Goal: Task Accomplishment & Management: Complete application form

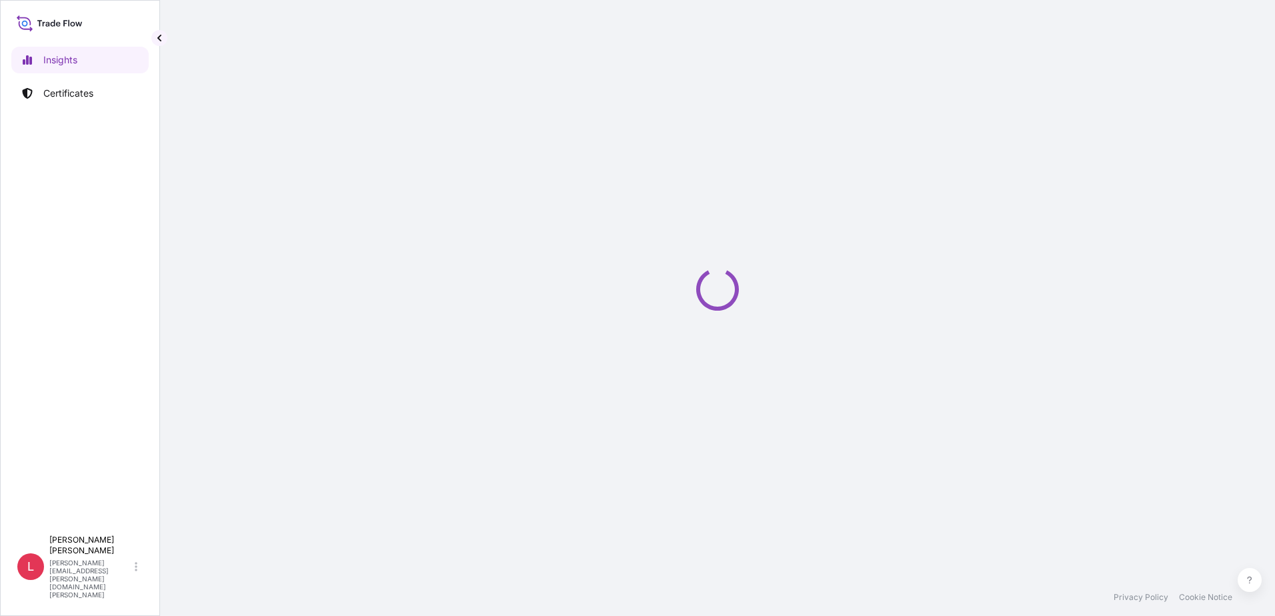
select select "2025"
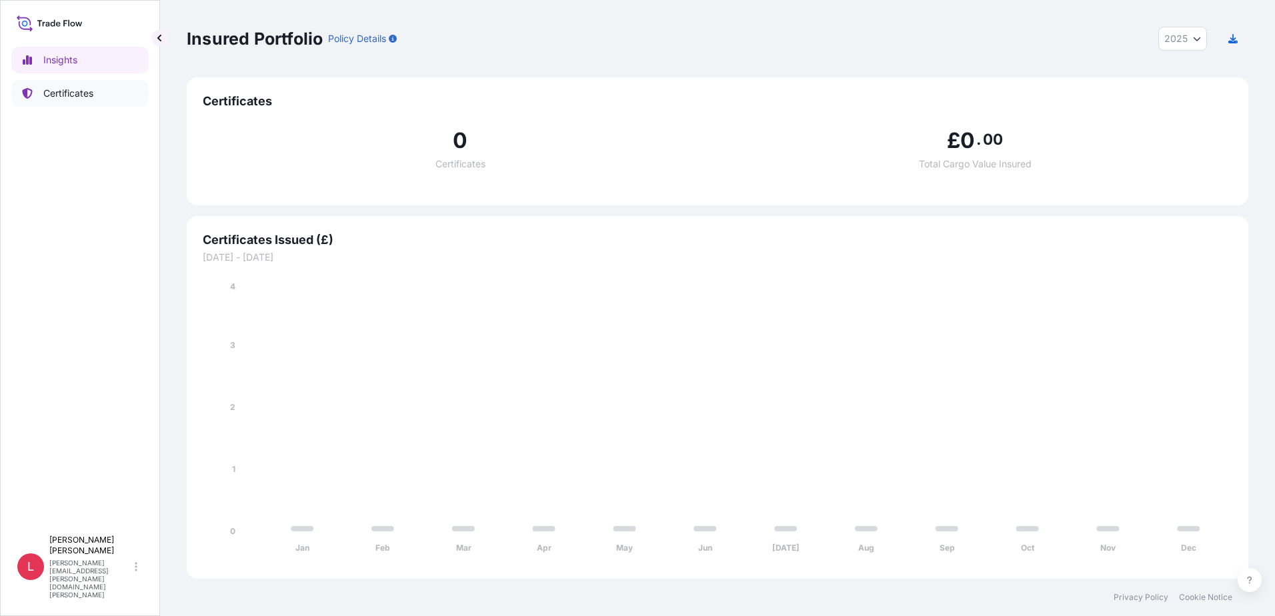
click at [71, 95] on p "Certificates" at bounding box center [68, 93] width 50 height 13
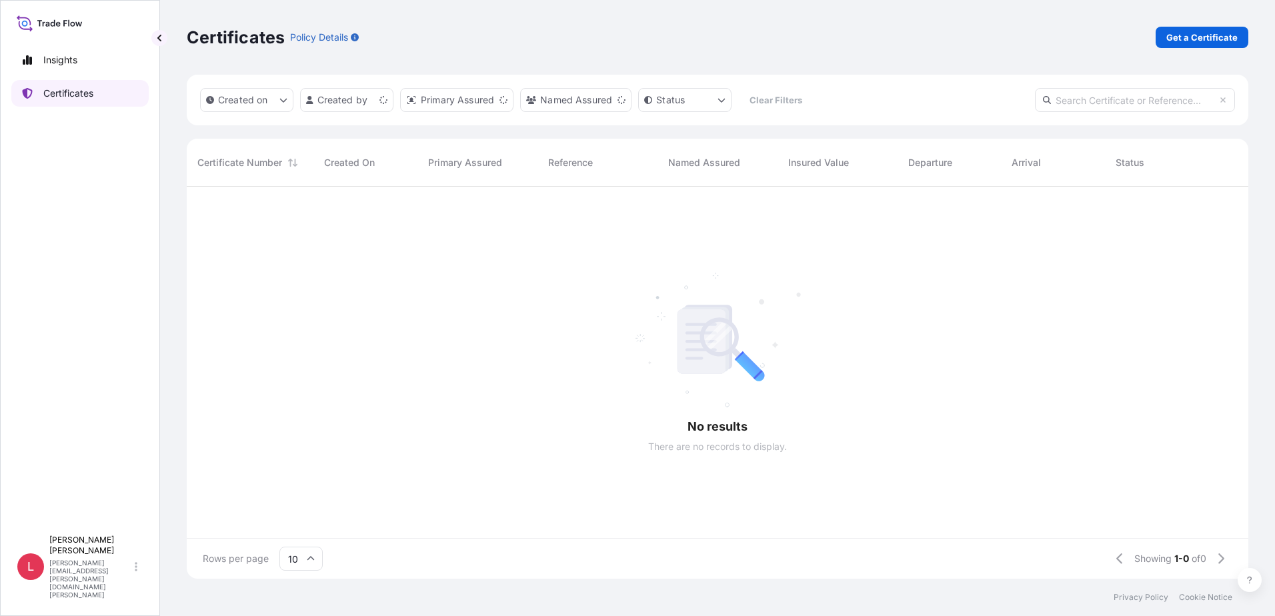
scroll to position [389, 1051]
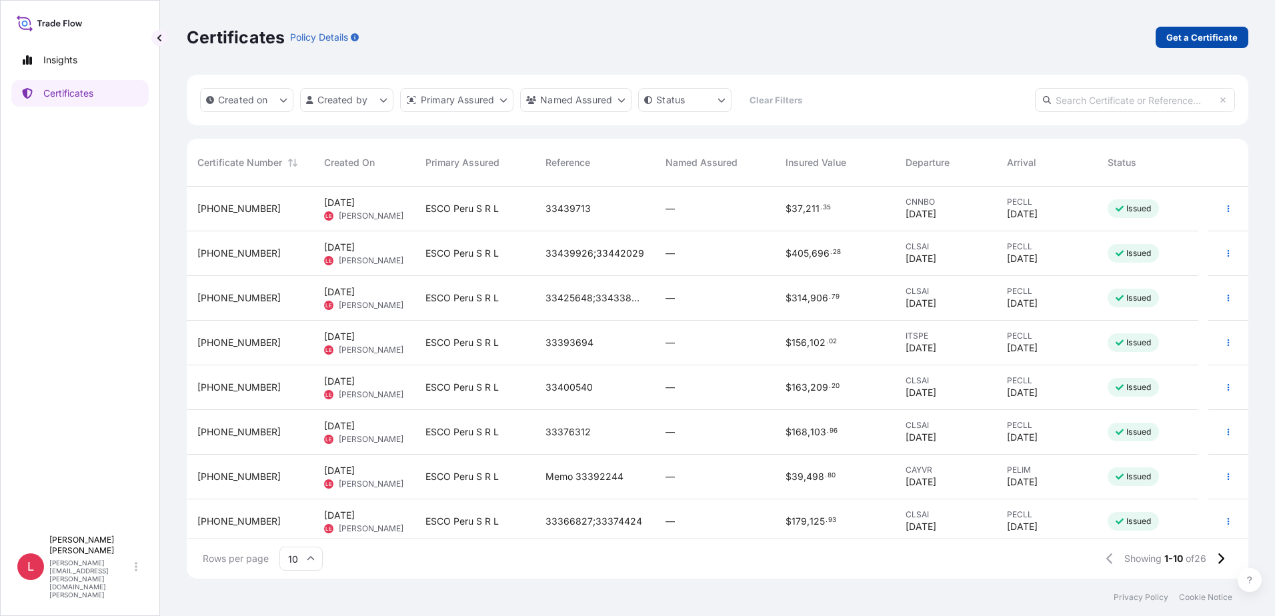
click at [1207, 39] on p "Get a Certificate" at bounding box center [1201, 37] width 71 height 13
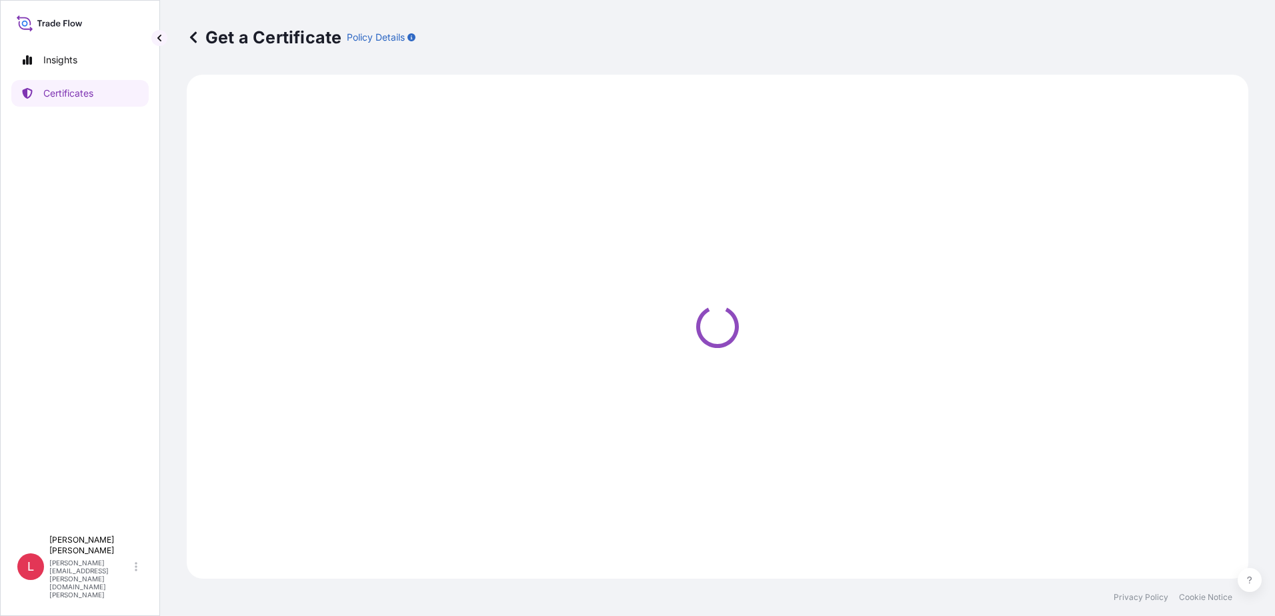
select select "Ocean Vessel"
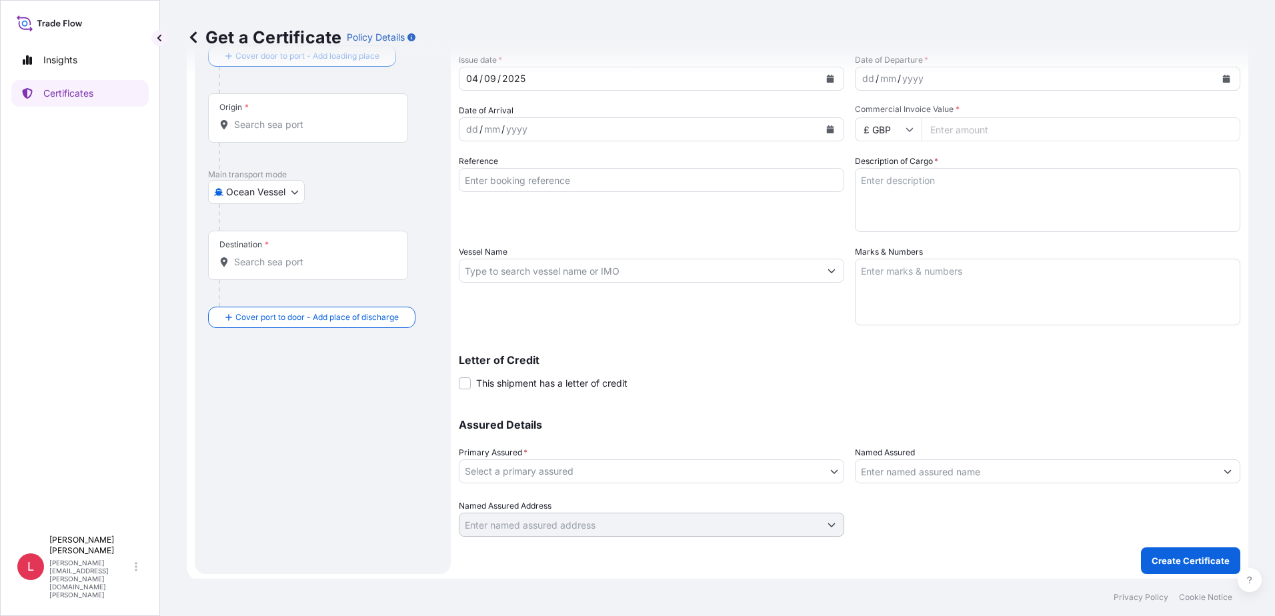
scroll to position [83, 0]
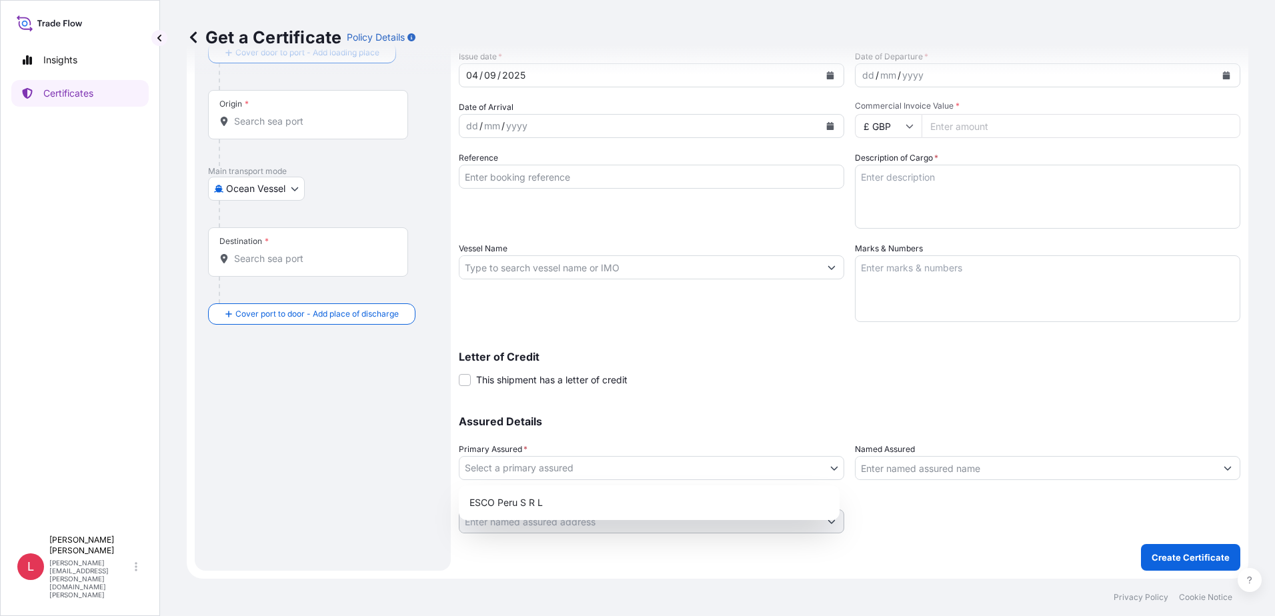
click at [831, 468] on body "Insights Certificates L [PERSON_NAME] [PERSON_NAME][EMAIL_ADDRESS][PERSON_NAME]…" at bounding box center [637, 308] width 1275 height 616
click at [932, 468] on input "Named Assured" at bounding box center [1035, 468] width 360 height 24
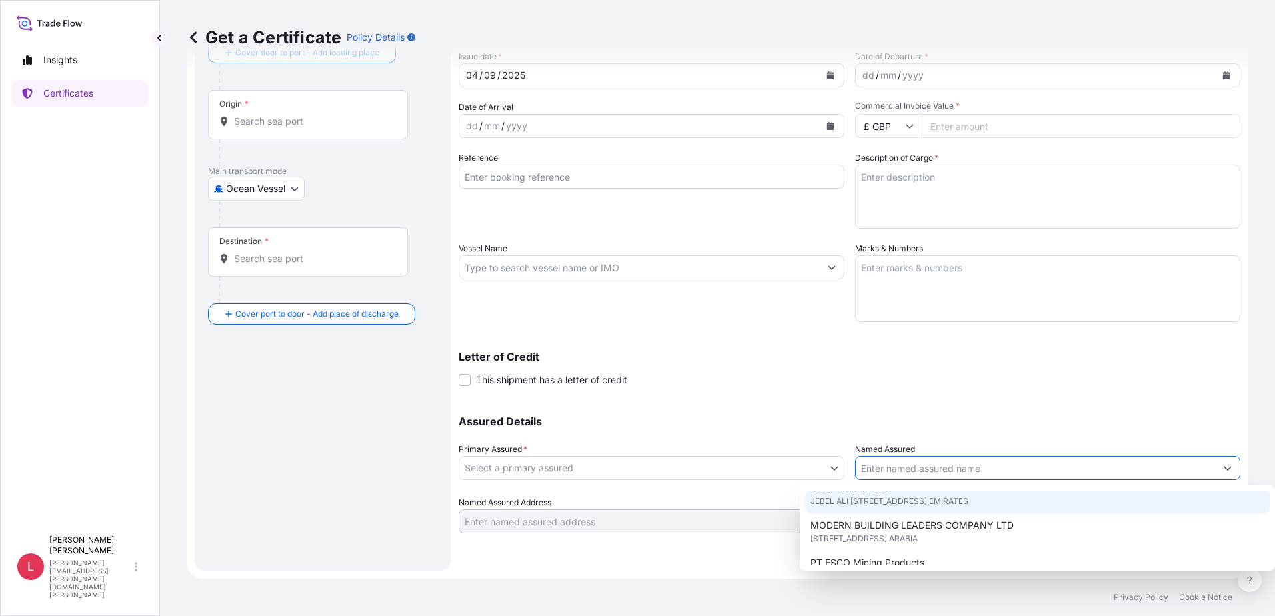
scroll to position [333, 0]
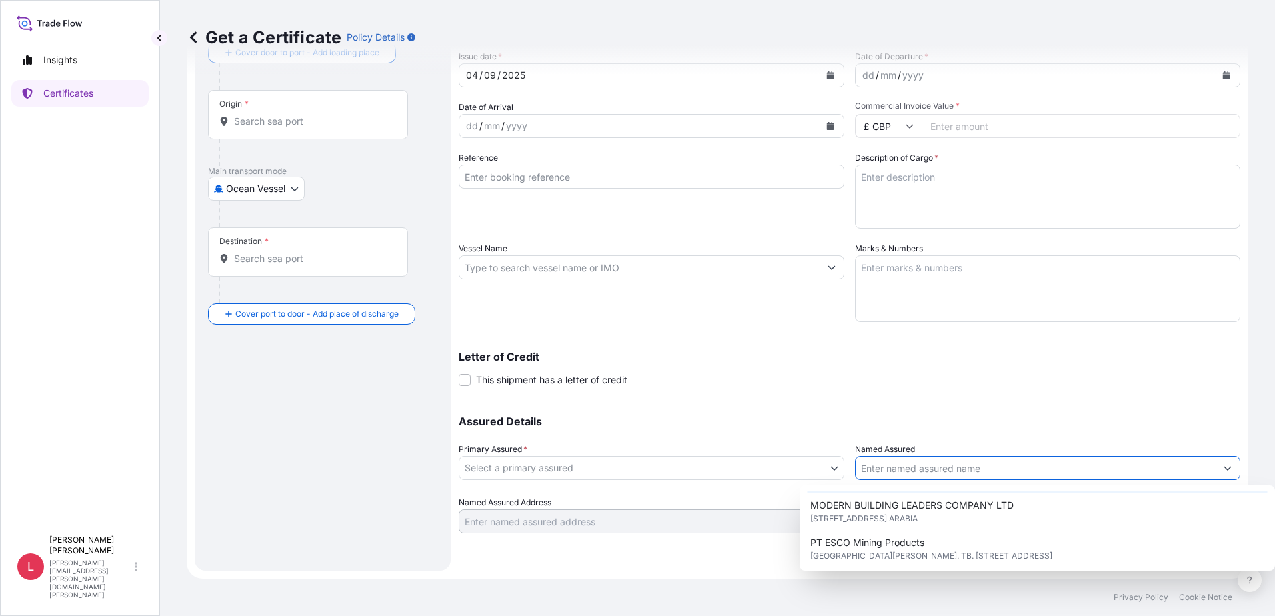
click at [907, 467] on input "Named Assured" at bounding box center [1035, 468] width 360 height 24
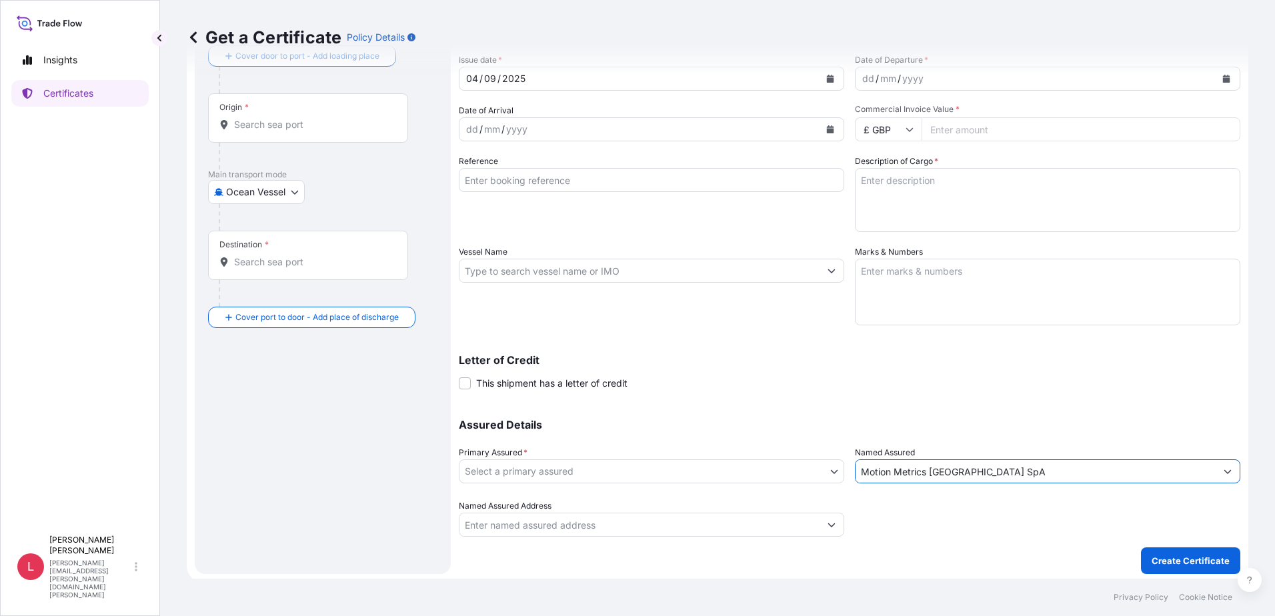
scroll to position [83, 0]
type input "Motion Metrics [GEOGRAPHIC_DATA] SpA"
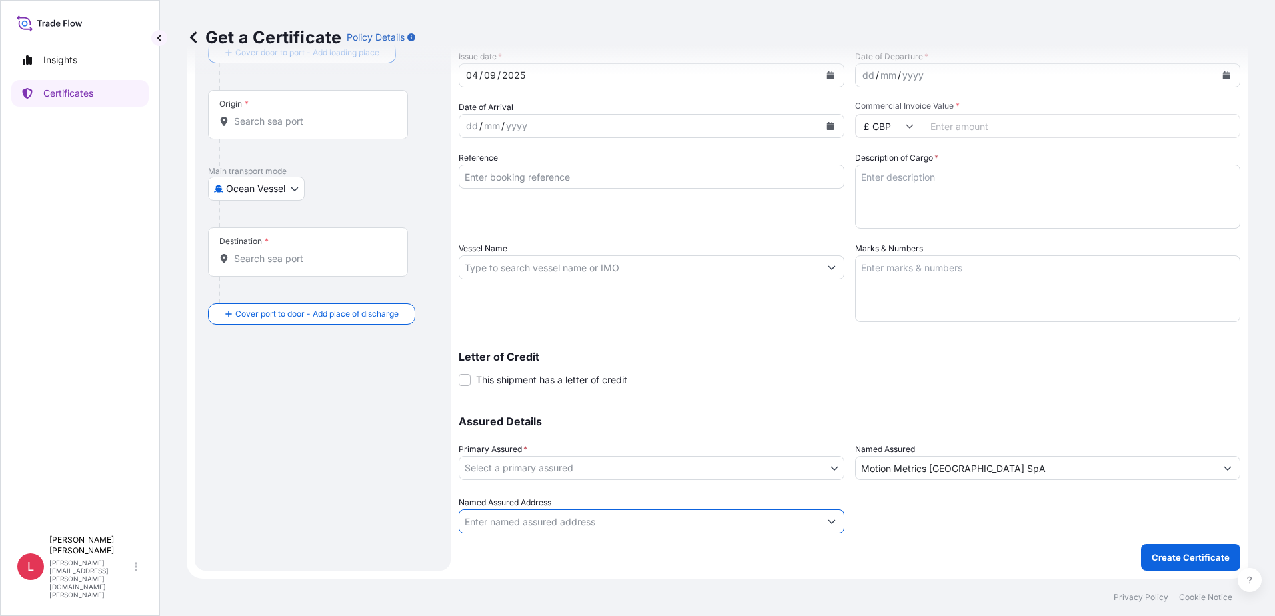
click at [769, 524] on input "Named Assured Address" at bounding box center [639, 521] width 360 height 24
click at [684, 520] on input "Named Assured Address" at bounding box center [639, 521] width 360 height 24
click at [527, 525] on input "Named Assured Address" at bounding box center [639, 521] width 360 height 24
paste input "Av. [STREET_ADDRESS][PERSON_NAME]"
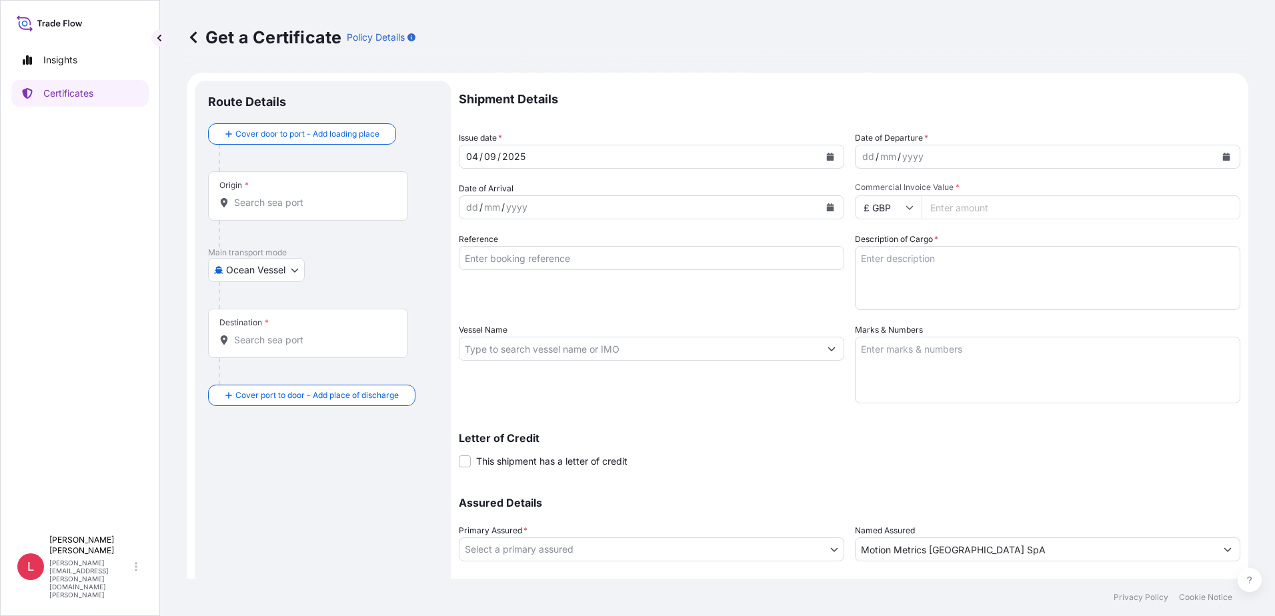
scroll to position [0, 0]
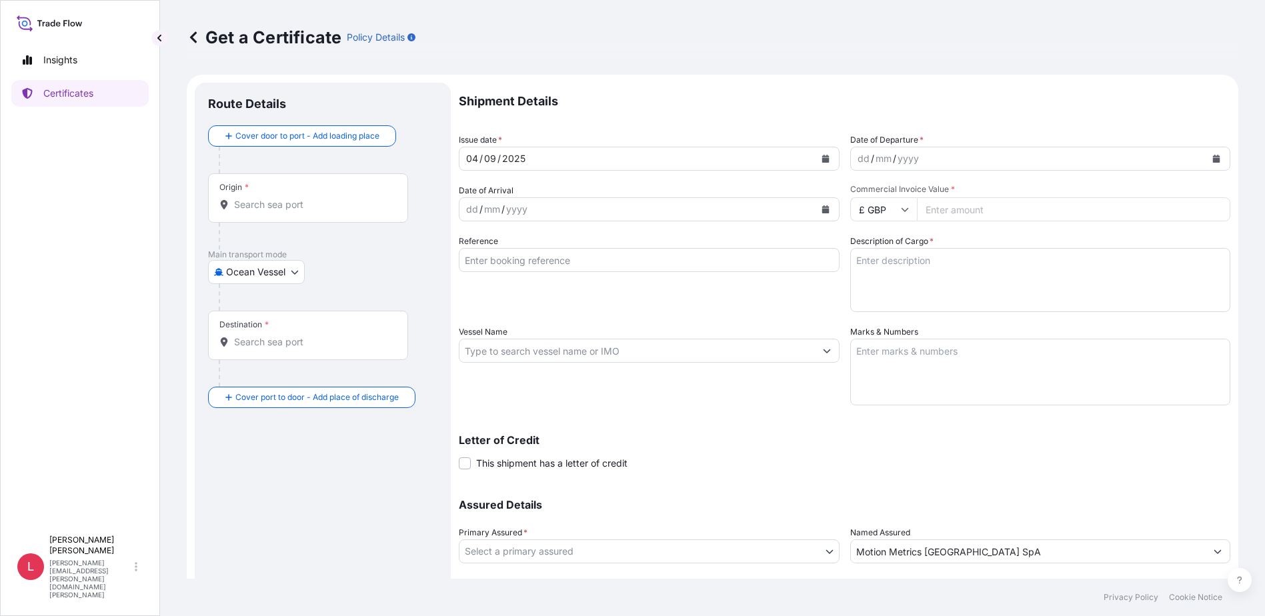
type input "Av. [STREET_ADDRESS][PERSON_NAME]"
click at [1213, 155] on icon "Calendar" at bounding box center [1216, 159] width 7 height 8
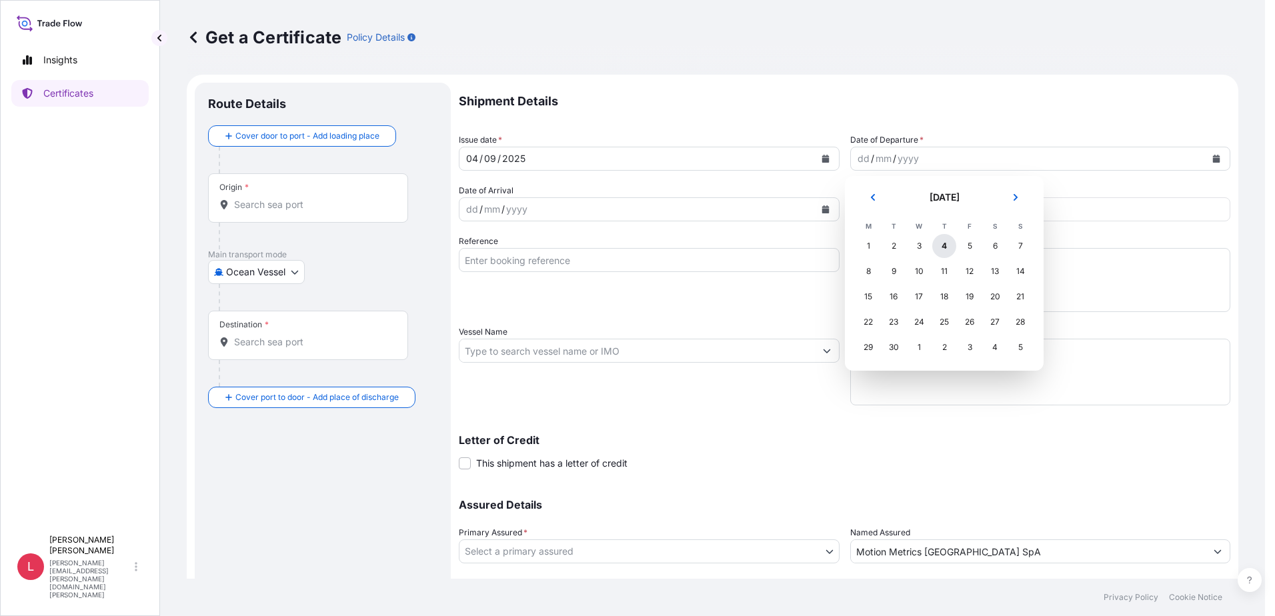
click at [943, 245] on div "4" at bounding box center [944, 246] width 24 height 24
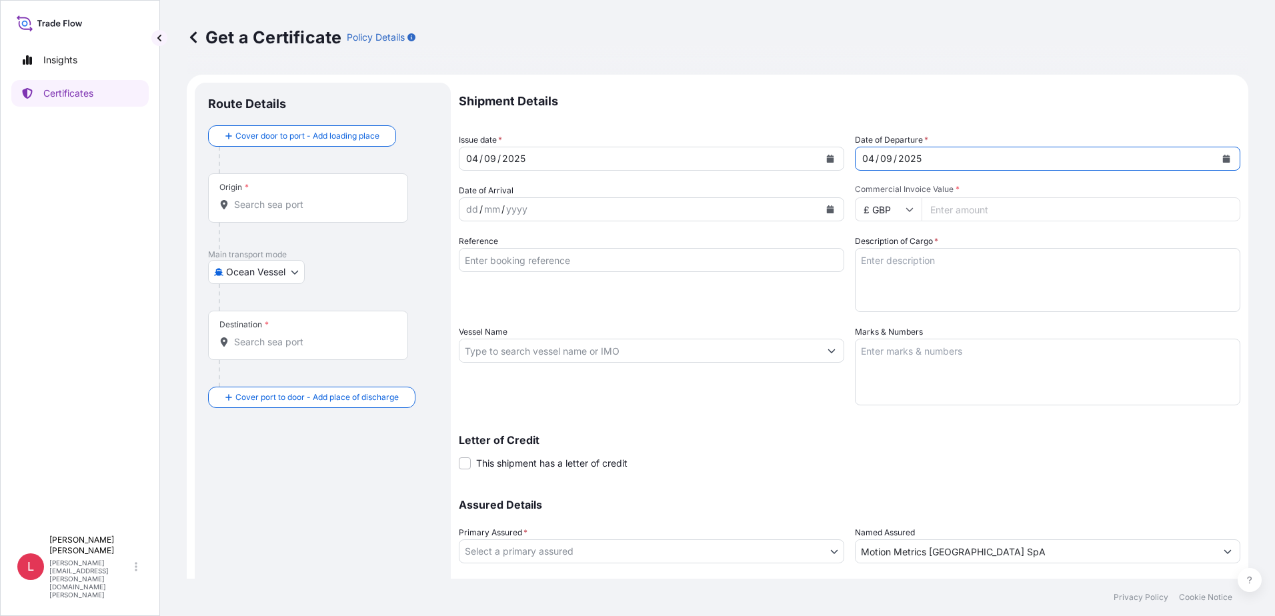
click at [827, 209] on icon "Calendar" at bounding box center [830, 209] width 7 height 8
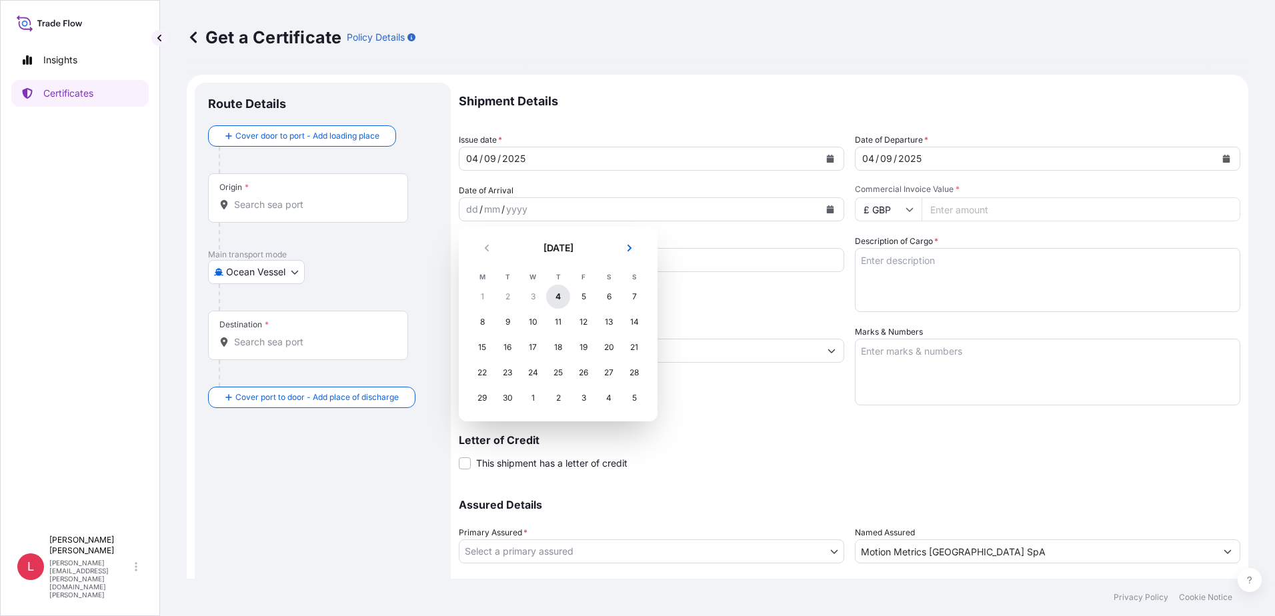
click at [557, 294] on div "4" at bounding box center [558, 297] width 24 height 24
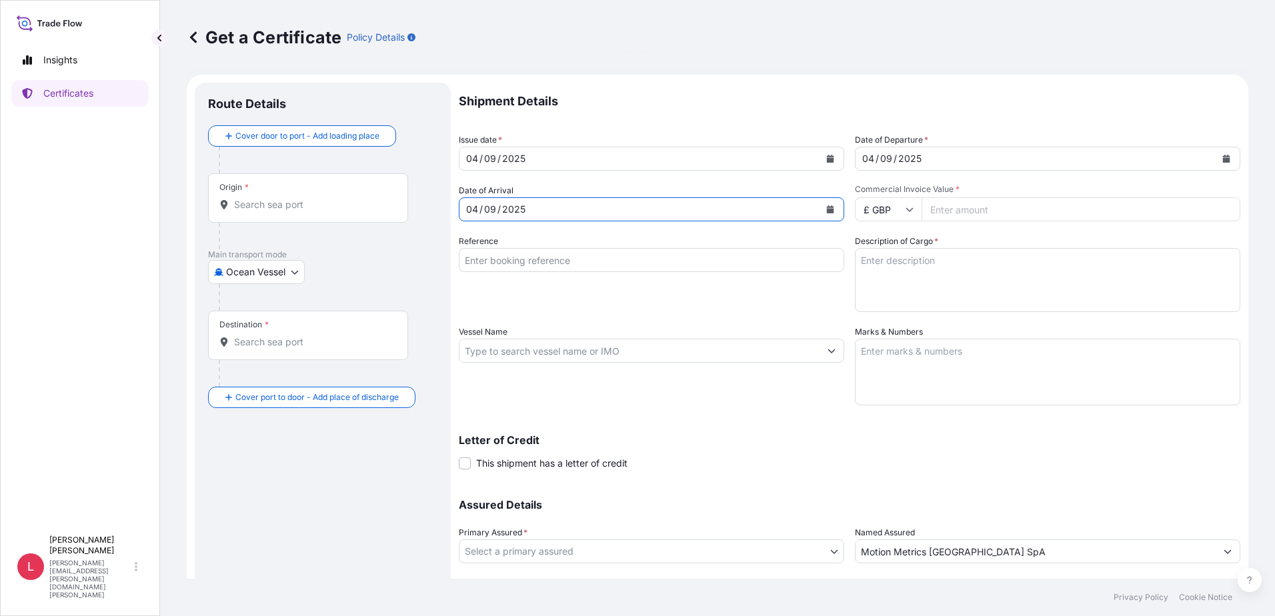
click at [827, 209] on icon "Calendar" at bounding box center [830, 209] width 7 height 8
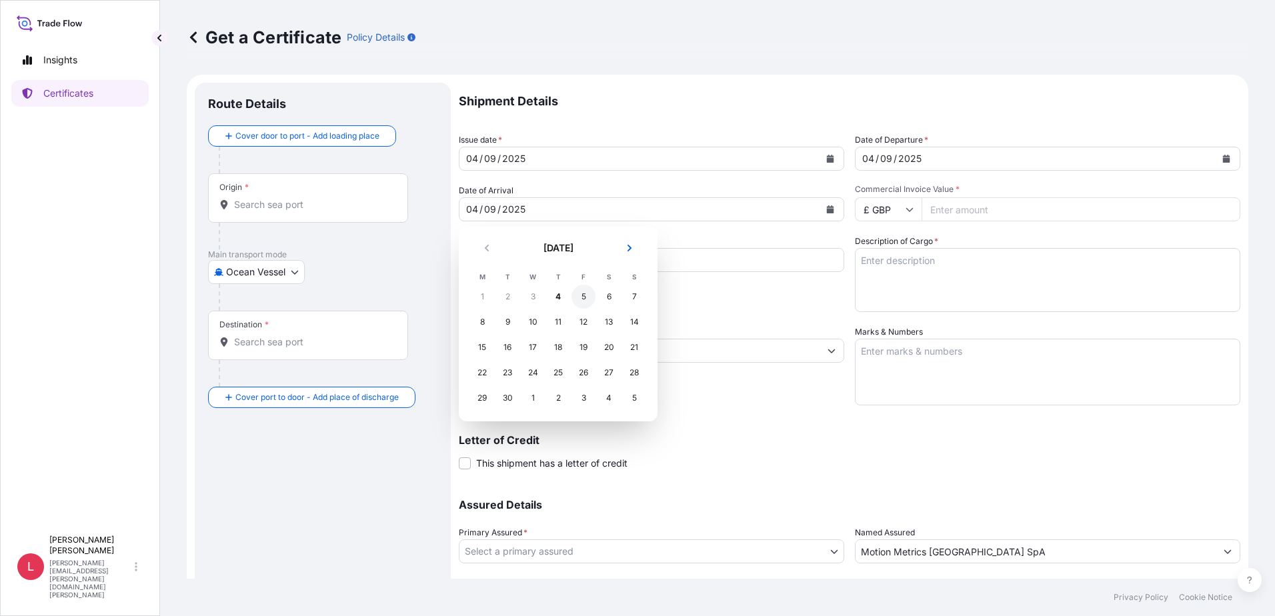
click at [582, 299] on div "5" at bounding box center [583, 297] width 24 height 24
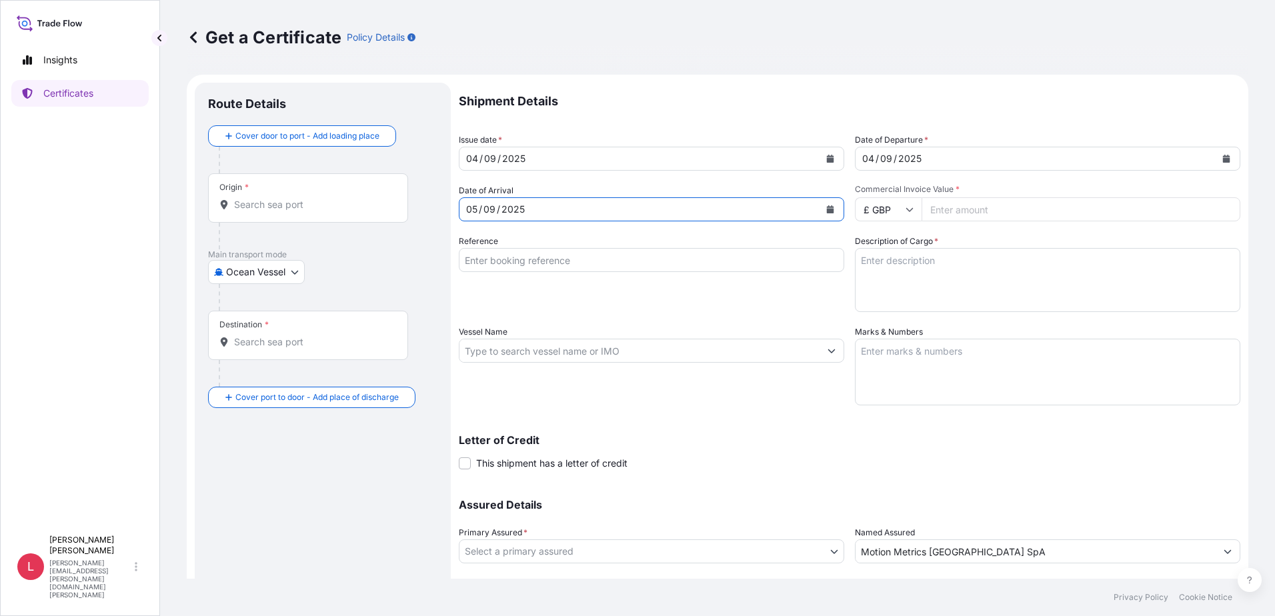
click at [1223, 157] on icon "Calendar" at bounding box center [1226, 159] width 7 height 8
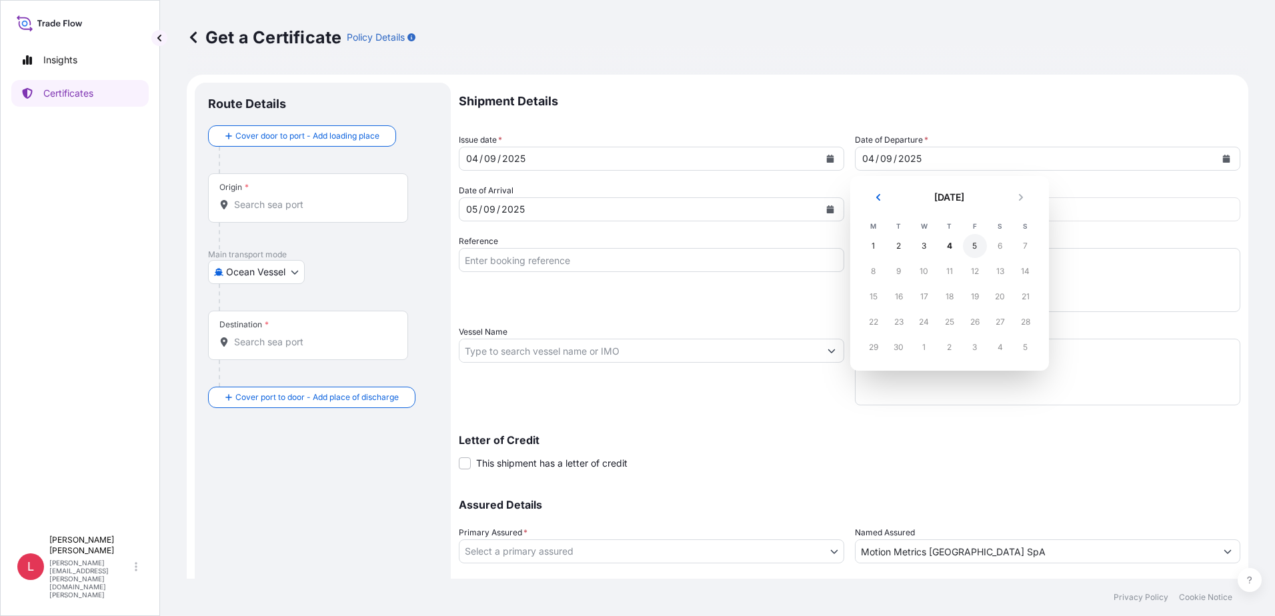
click at [973, 247] on div "5" at bounding box center [975, 246] width 24 height 24
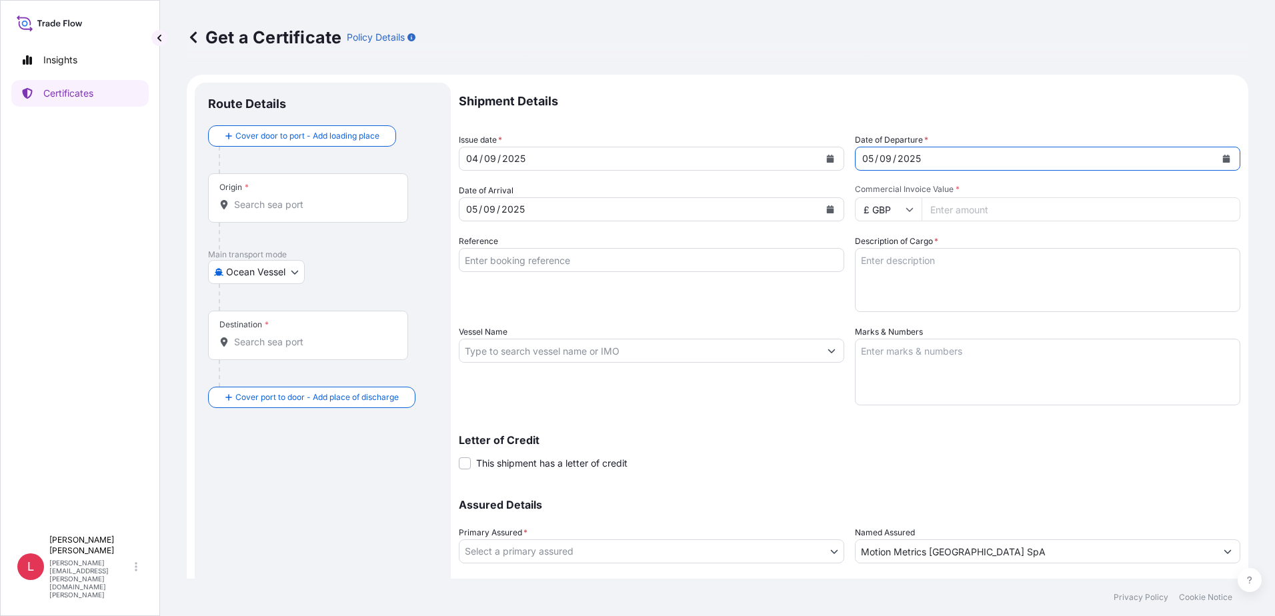
click at [907, 211] on icon at bounding box center [909, 209] width 8 height 8
click at [889, 301] on div "$ USD" at bounding box center [883, 301] width 56 height 25
type input "$ USD"
click at [986, 213] on input "Commercial Invoice Value *" at bounding box center [1080, 209] width 319 height 24
type input "4982"
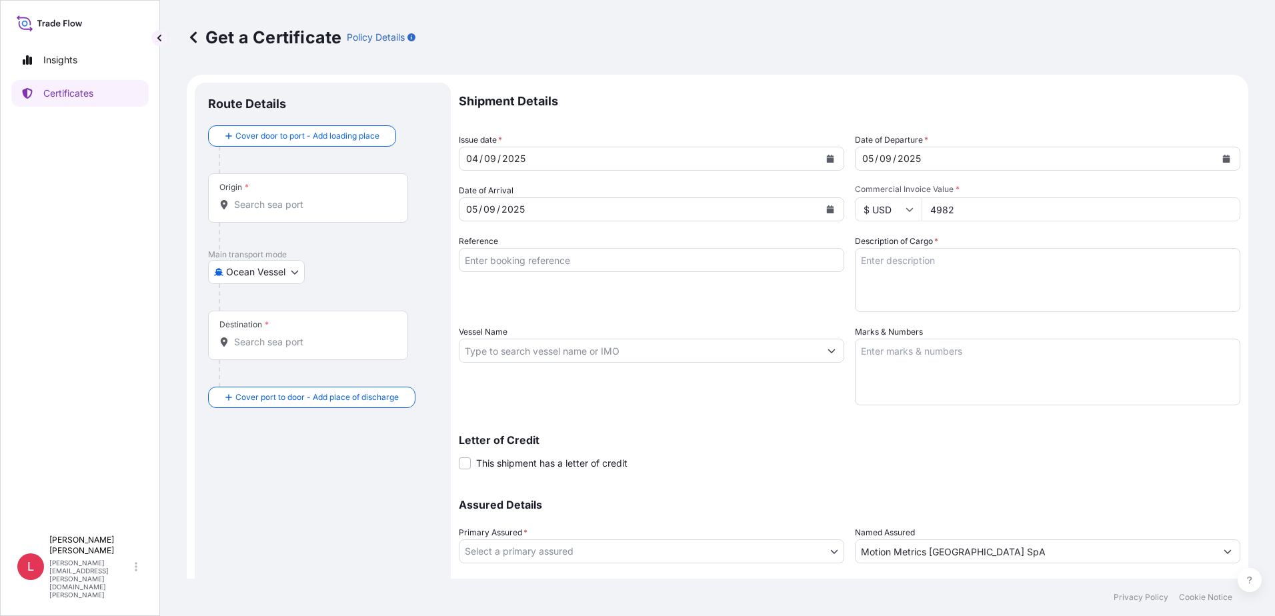
click at [557, 263] on input "Reference" at bounding box center [651, 260] width 385 height 24
paste input "3333010925"
type input "3333010925"
click at [889, 265] on textarea "Description of Cargo *" at bounding box center [1047, 280] width 385 height 64
click at [883, 266] on textarea "Description of Cargo *" at bounding box center [1047, 280] width 385 height 64
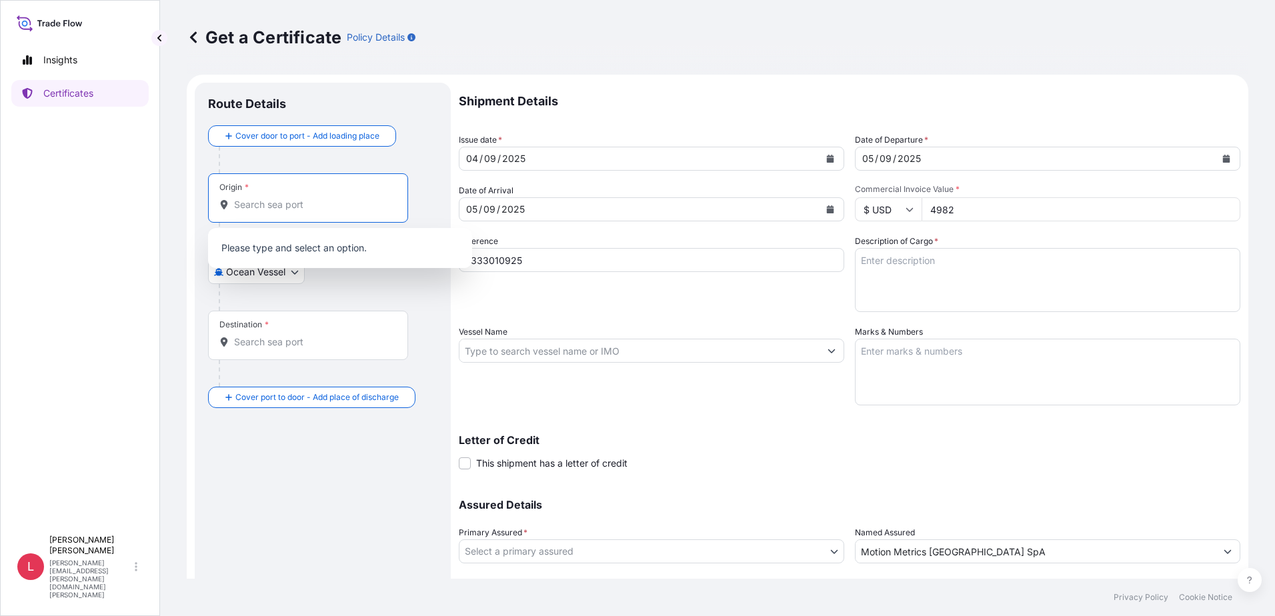
click at [307, 209] on input "Origin *" at bounding box center [312, 204] width 157 height 13
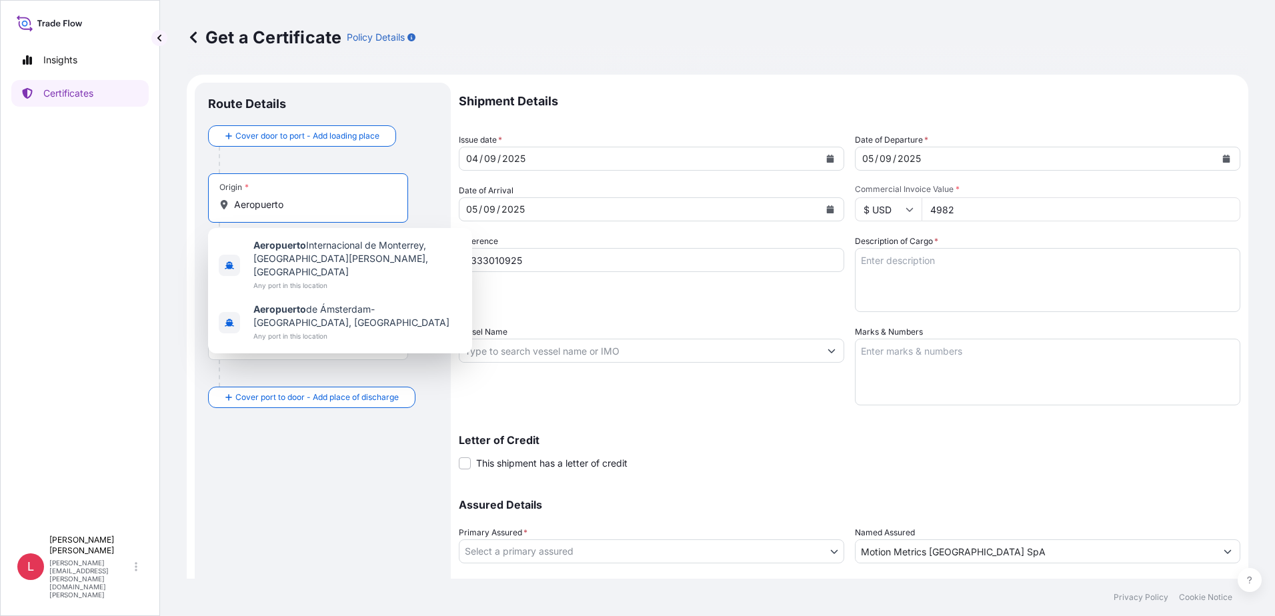
type input "Aeropuerto"
